Goal: Information Seeking & Learning: Learn about a topic

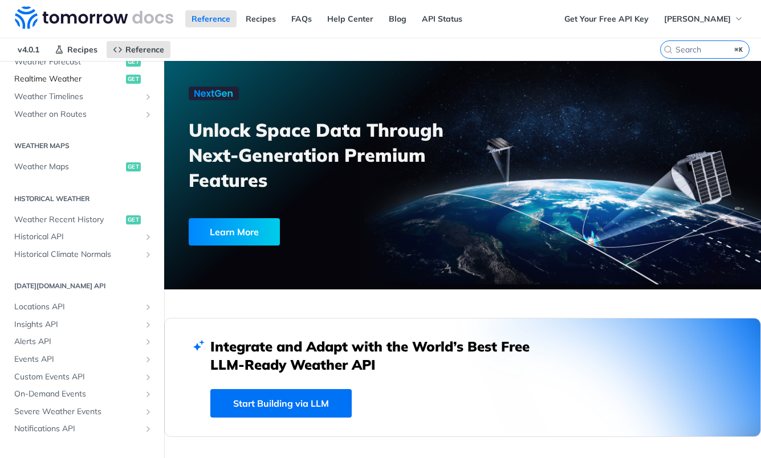
scroll to position [287, 0]
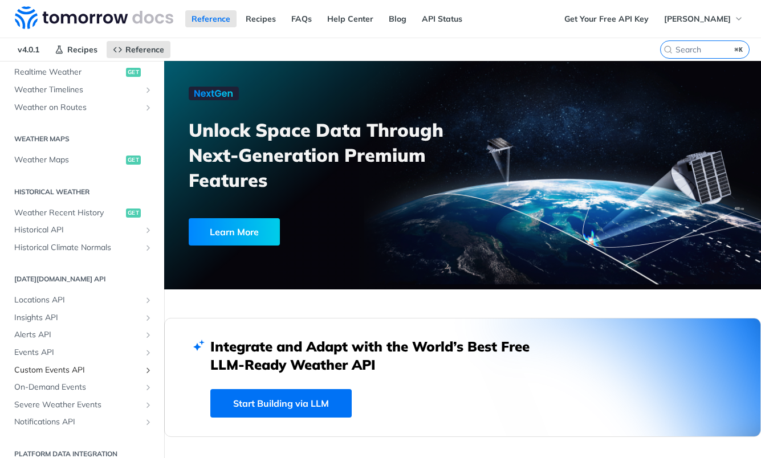
click at [49, 362] on link "Custom Events API" at bounding box center [82, 370] width 147 height 17
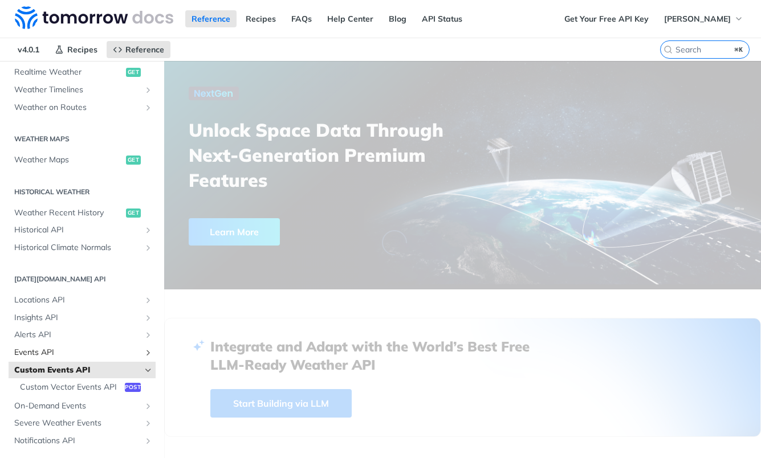
click at [48, 350] on span "Events API" at bounding box center [77, 352] width 126 height 11
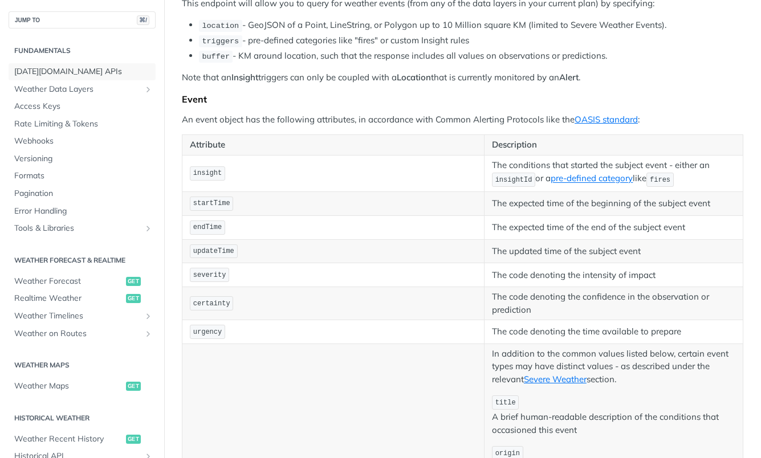
drag, startPoint x: 74, startPoint y: 75, endPoint x: 75, endPoint y: 58, distance: 17.1
click at [74, 75] on span "[DATE][DOMAIN_NAME] APIs" at bounding box center [83, 71] width 138 height 11
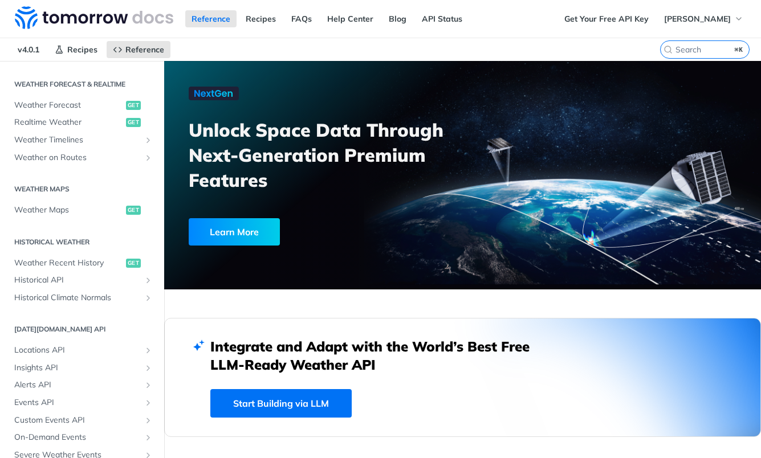
scroll to position [250, 0]
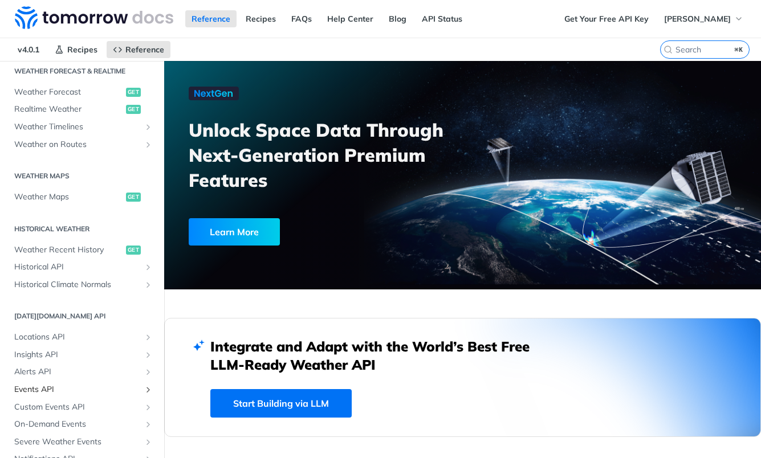
click at [51, 389] on span "Events API" at bounding box center [77, 389] width 126 height 11
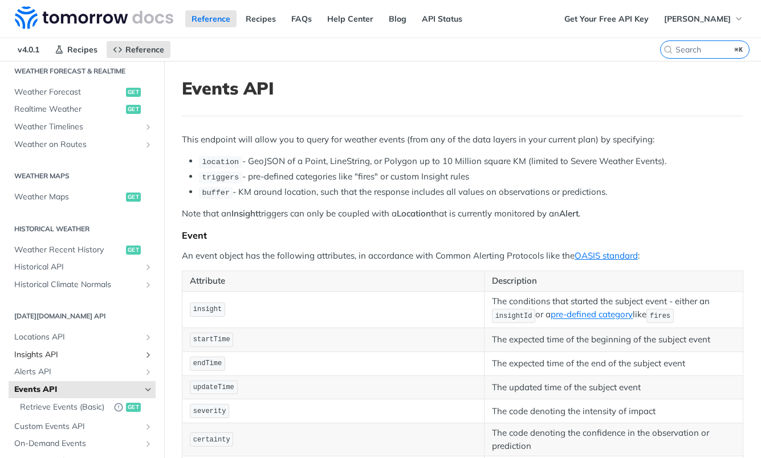
click at [55, 356] on span "Insights API" at bounding box center [77, 354] width 126 height 11
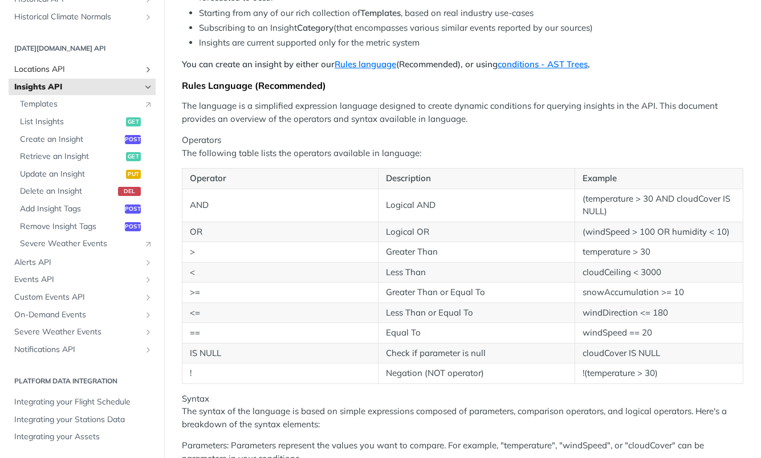
scroll to position [177, 0]
